Goal: Task Accomplishment & Management: Manage account settings

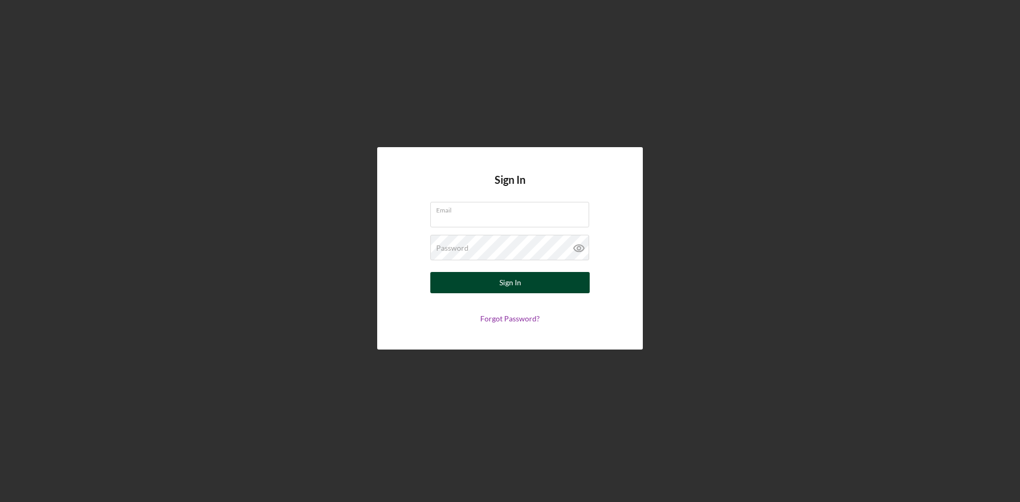
type input "[PERSON_NAME][EMAIL_ADDRESS][DOMAIN_NAME]"
click at [514, 283] on div "Sign In" at bounding box center [510, 282] width 22 height 21
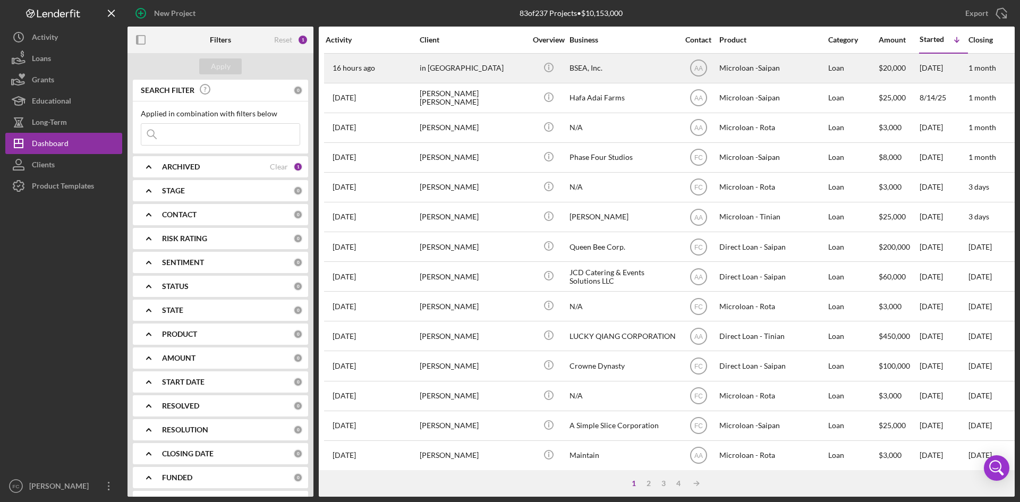
click at [446, 68] on div "in [GEOGRAPHIC_DATA]" at bounding box center [473, 68] width 106 height 28
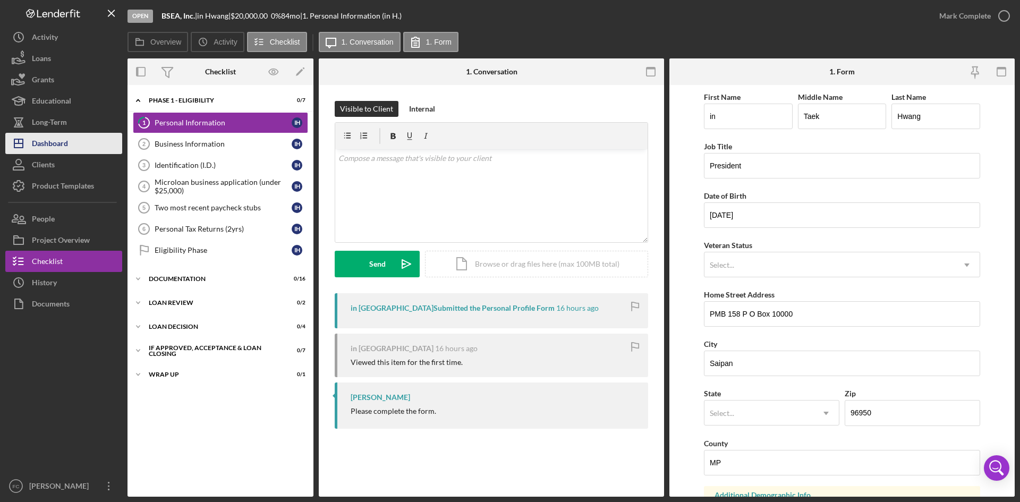
click at [54, 140] on div "Dashboard" at bounding box center [50, 145] width 36 height 24
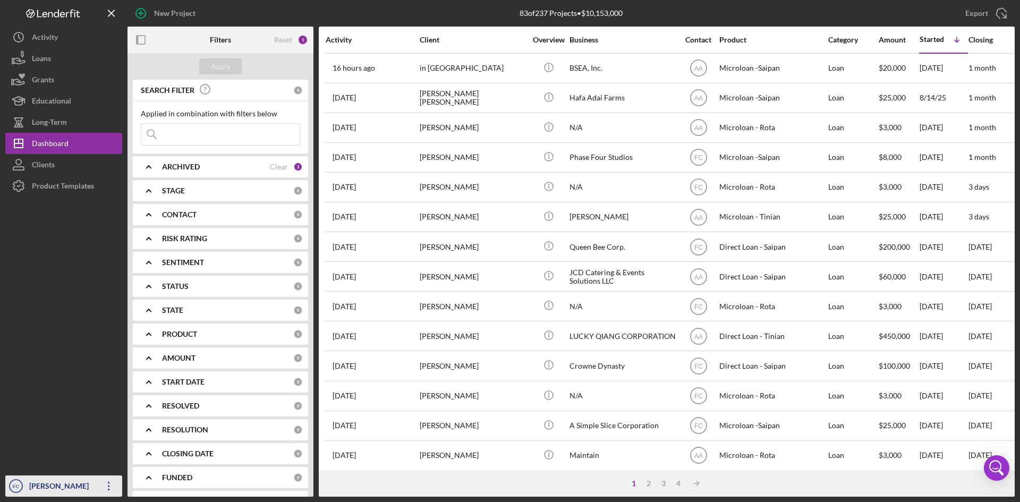
click at [61, 479] on div "[PERSON_NAME]" at bounding box center [61, 487] width 69 height 24
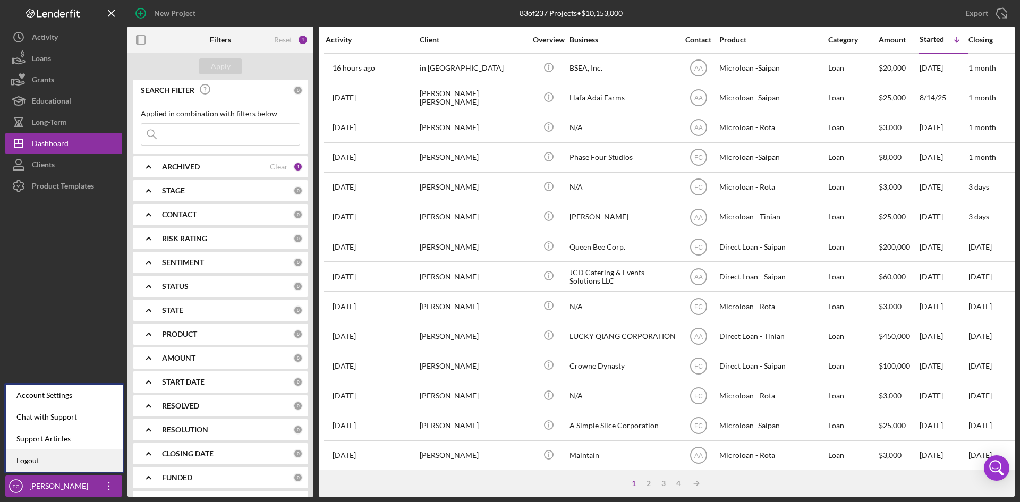
click at [59, 464] on link "Logout" at bounding box center [64, 461] width 117 height 22
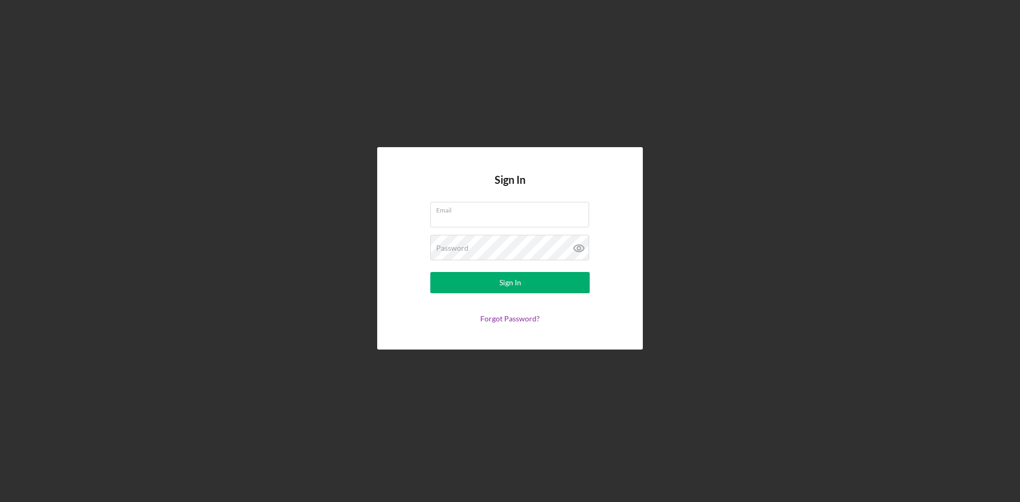
type input "[PERSON_NAME][EMAIL_ADDRESS][DOMAIN_NAME]"
